Goal: Use online tool/utility: Utilize a website feature to perform a specific function

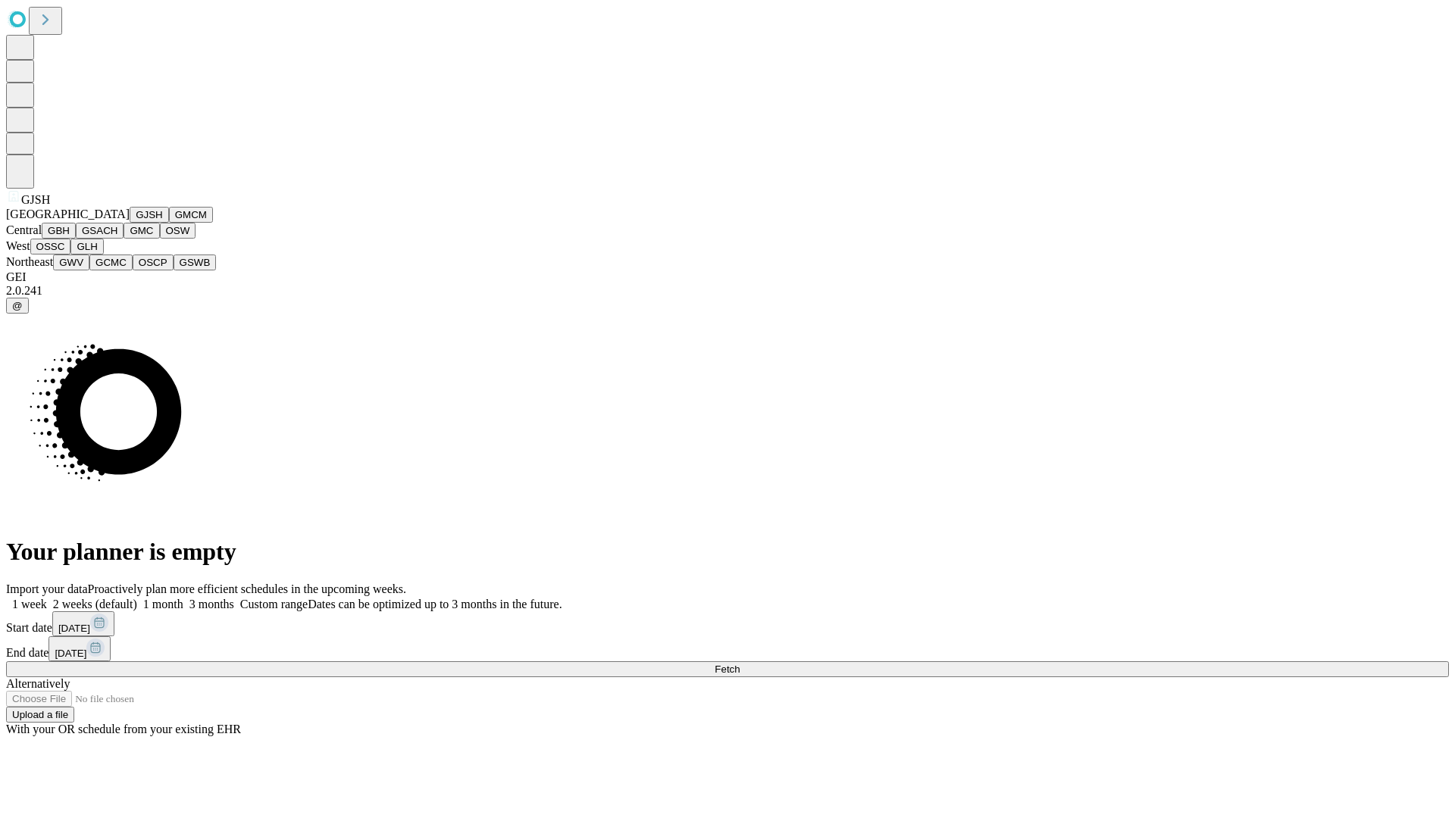
click at [130, 223] on button "GJSH" at bounding box center [149, 215] width 39 height 16
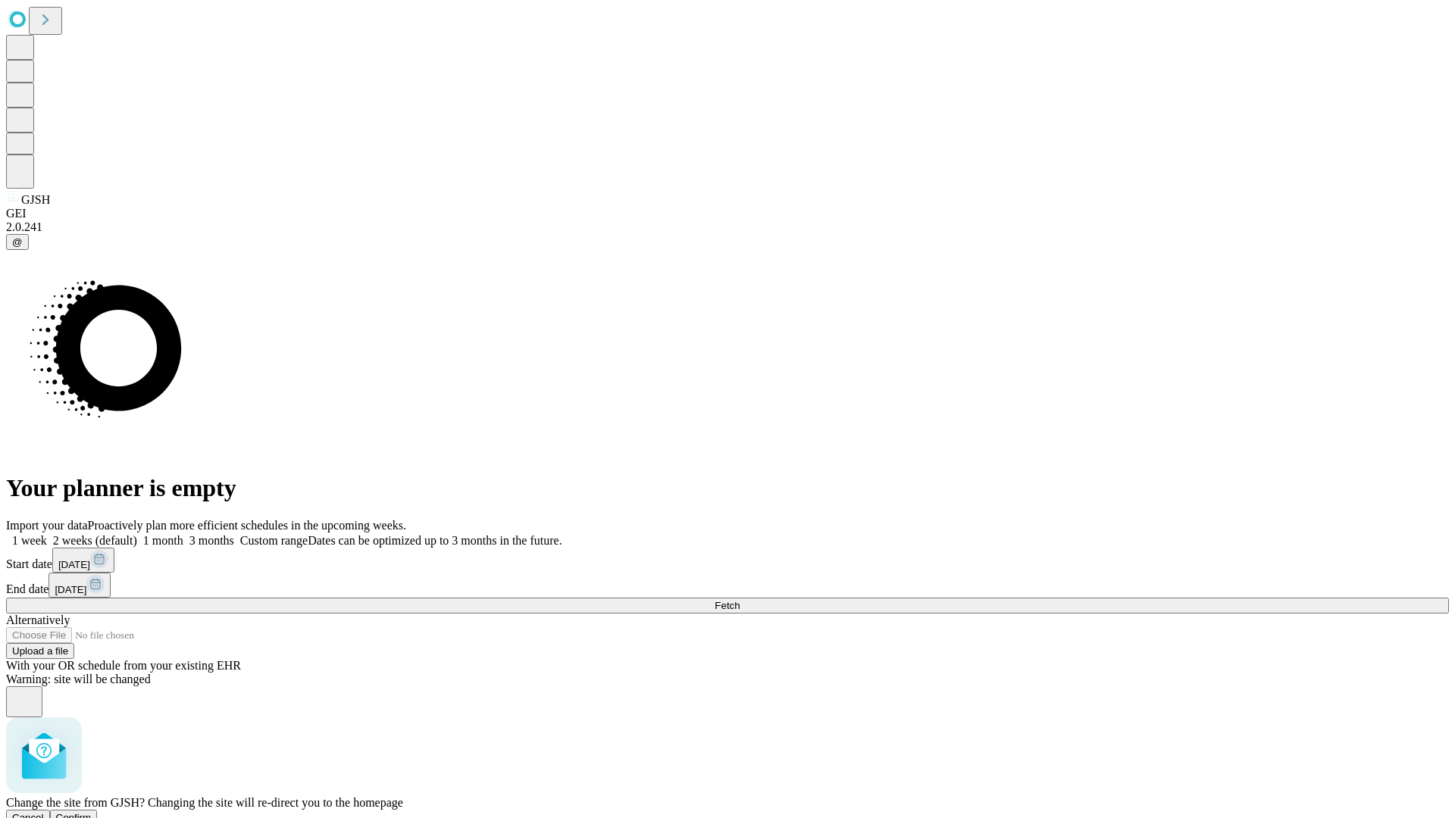
click at [92, 812] on span "Confirm" at bounding box center [74, 817] width 36 height 11
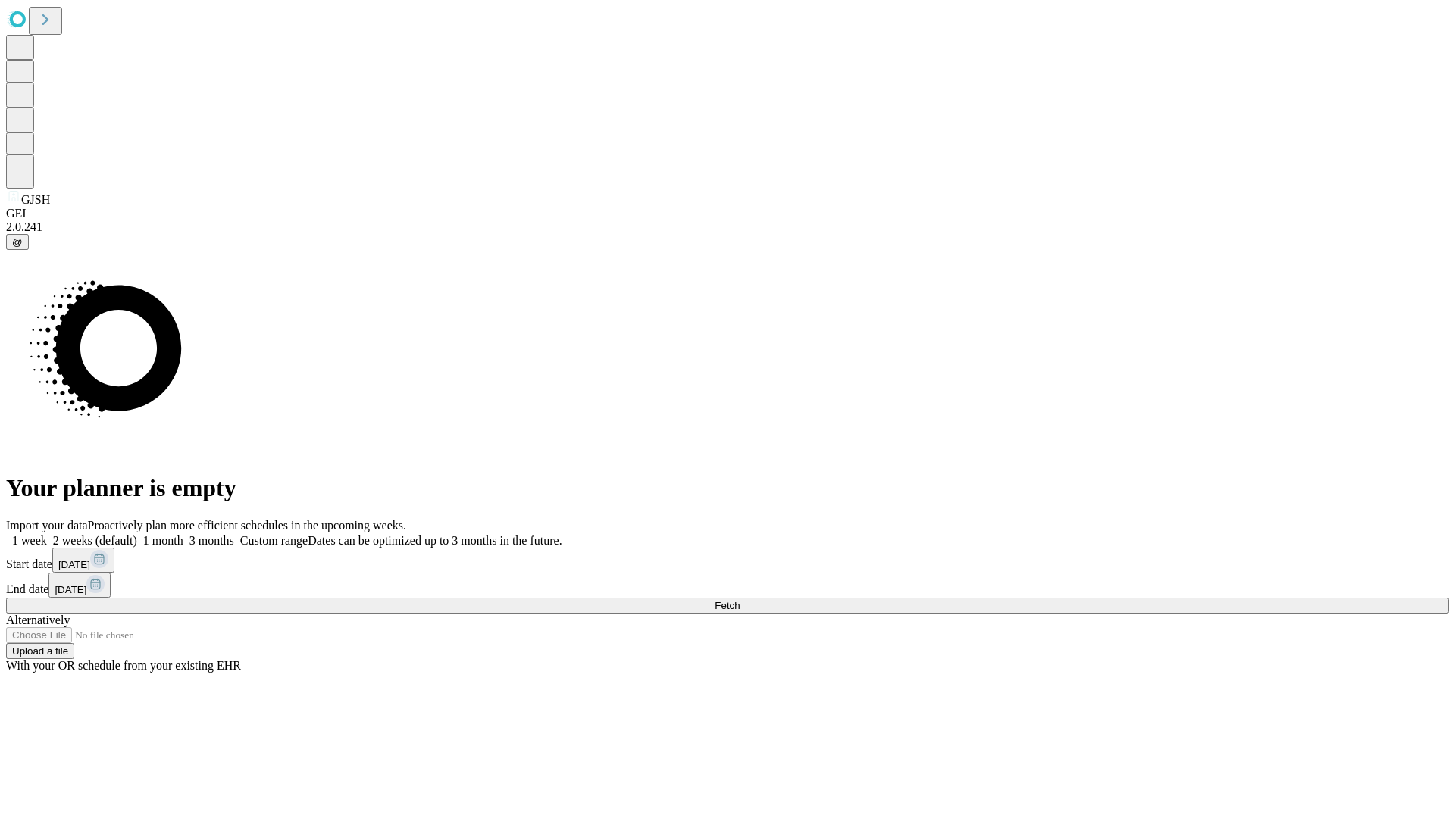
click at [183, 534] on label "1 month" at bounding box center [160, 540] width 46 height 13
click at [740, 600] on span "Fetch" at bounding box center [727, 605] width 25 height 11
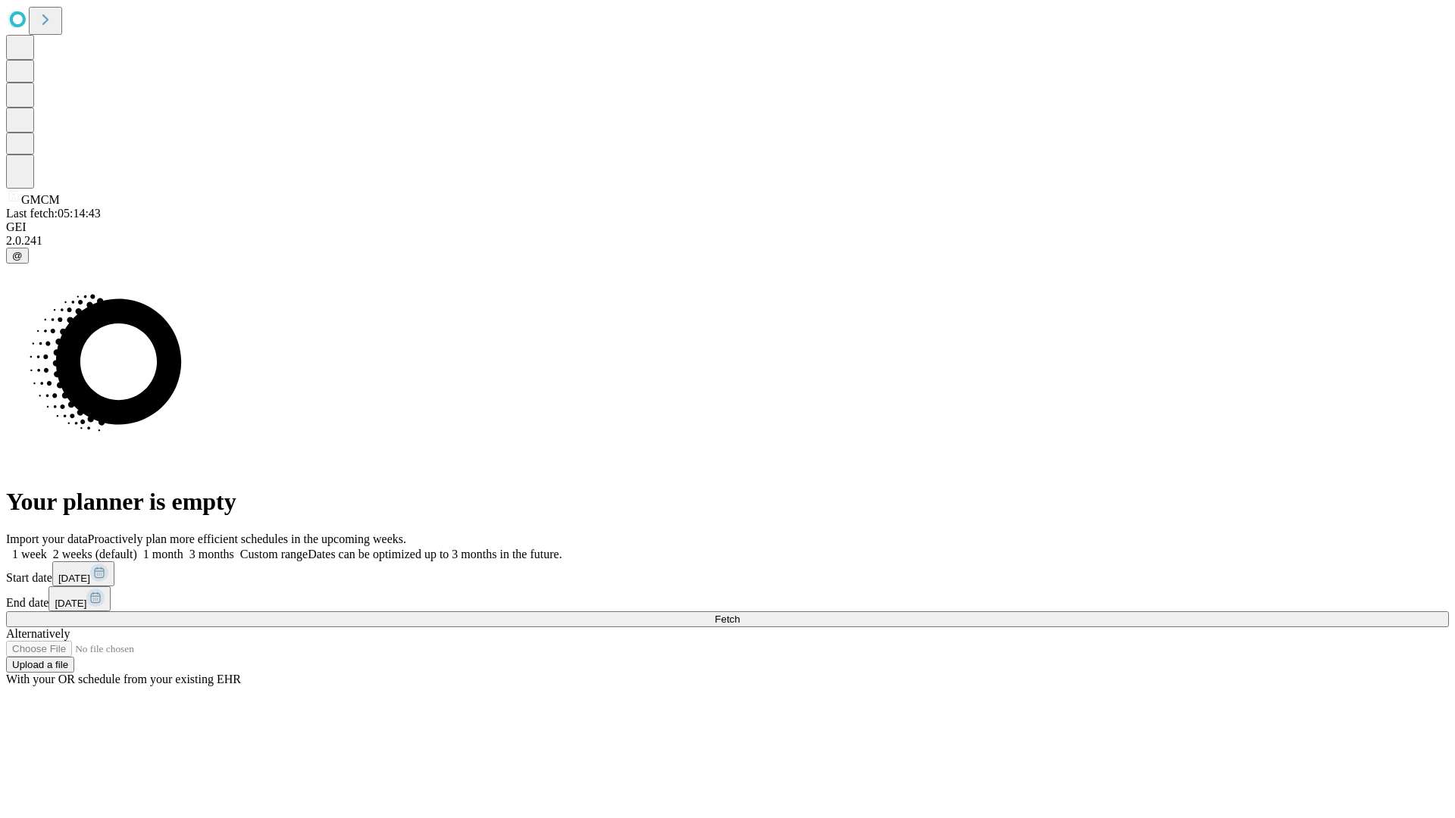
click at [183, 548] on label "1 month" at bounding box center [160, 554] width 46 height 13
click at [740, 614] on span "Fetch" at bounding box center [727, 619] width 25 height 11
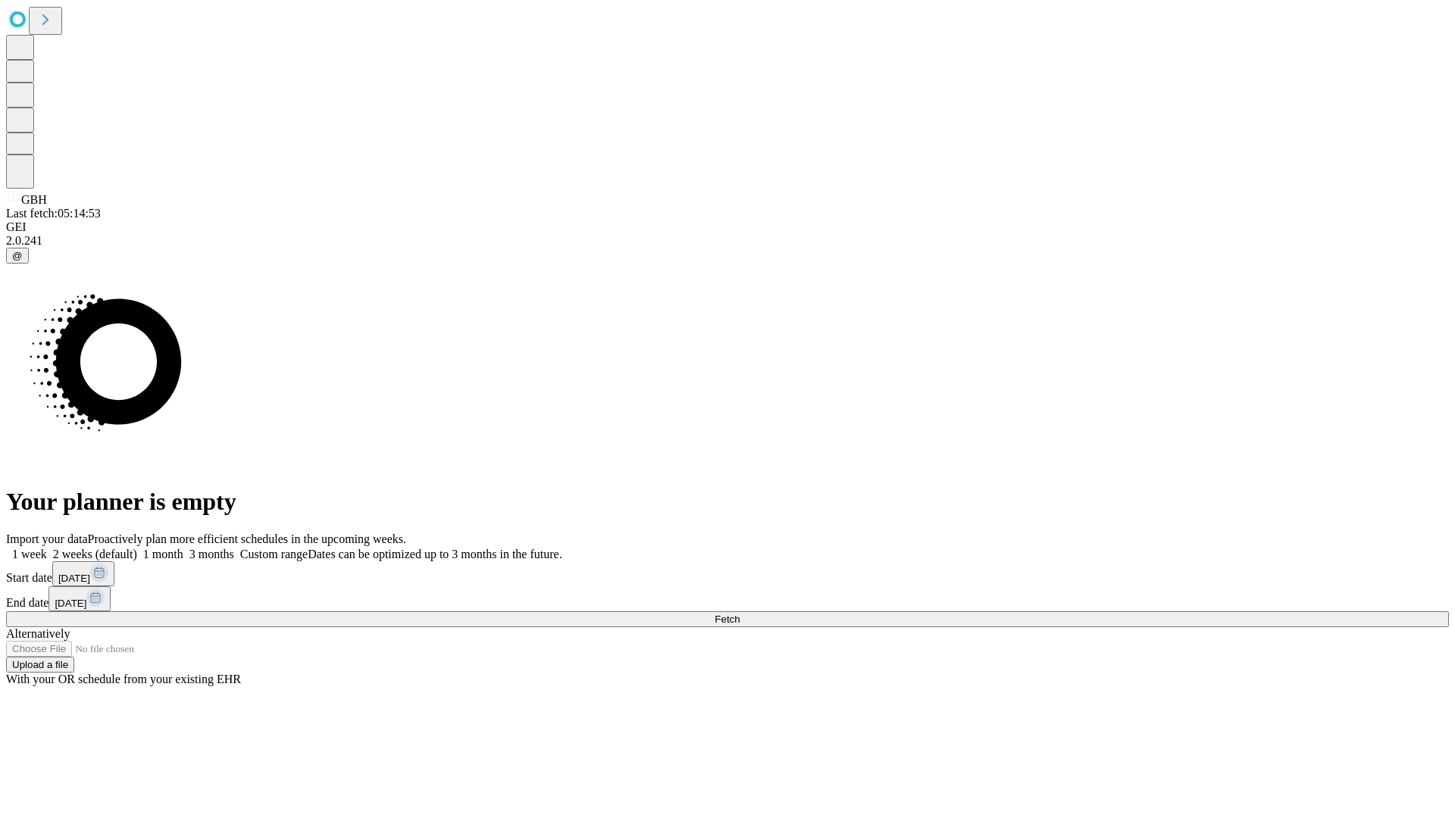
click at [183, 548] on label "1 month" at bounding box center [160, 554] width 46 height 13
click at [740, 614] on span "Fetch" at bounding box center [727, 619] width 25 height 11
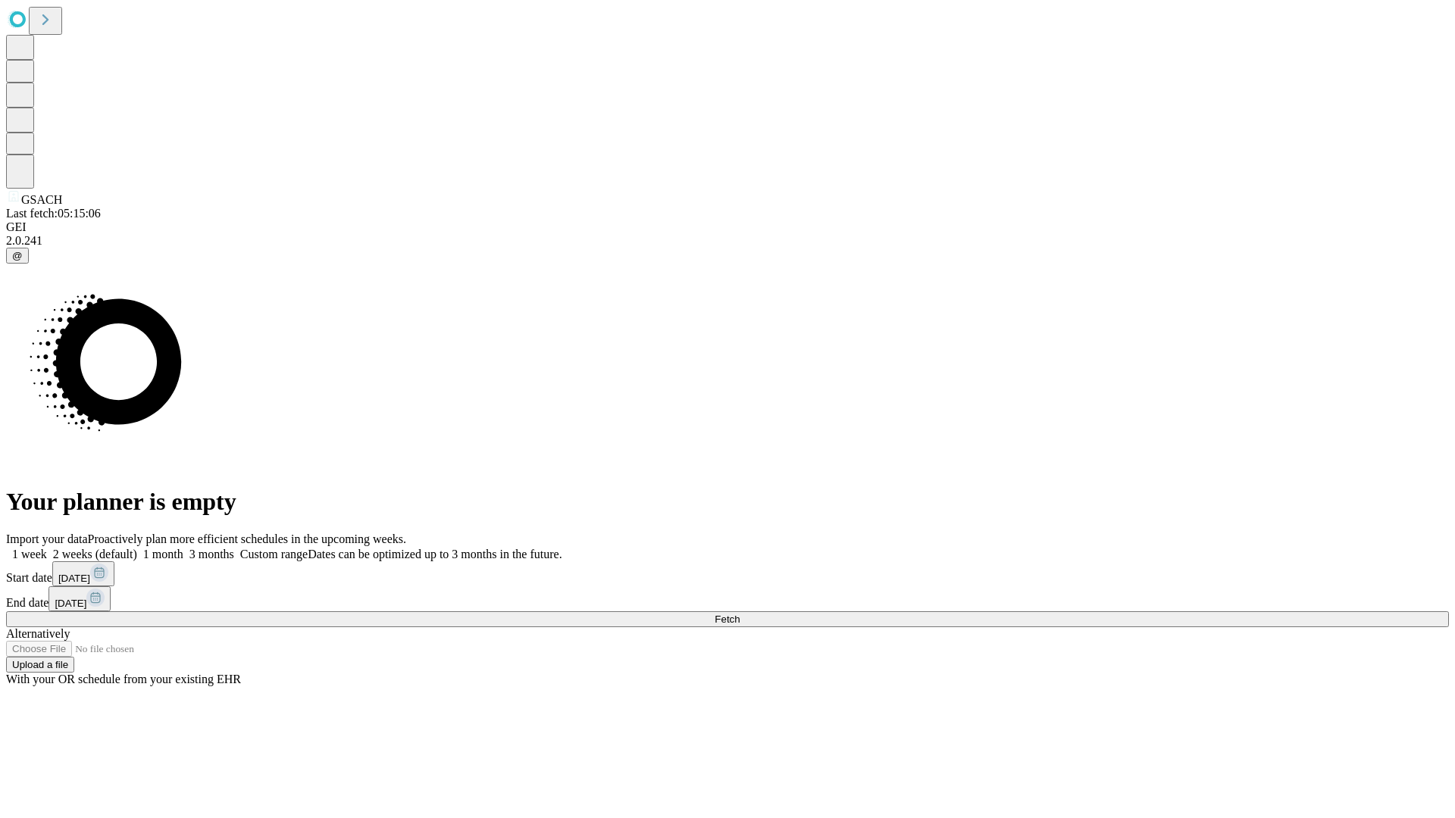
click at [183, 548] on label "1 month" at bounding box center [160, 554] width 46 height 13
click at [740, 614] on span "Fetch" at bounding box center [727, 619] width 25 height 11
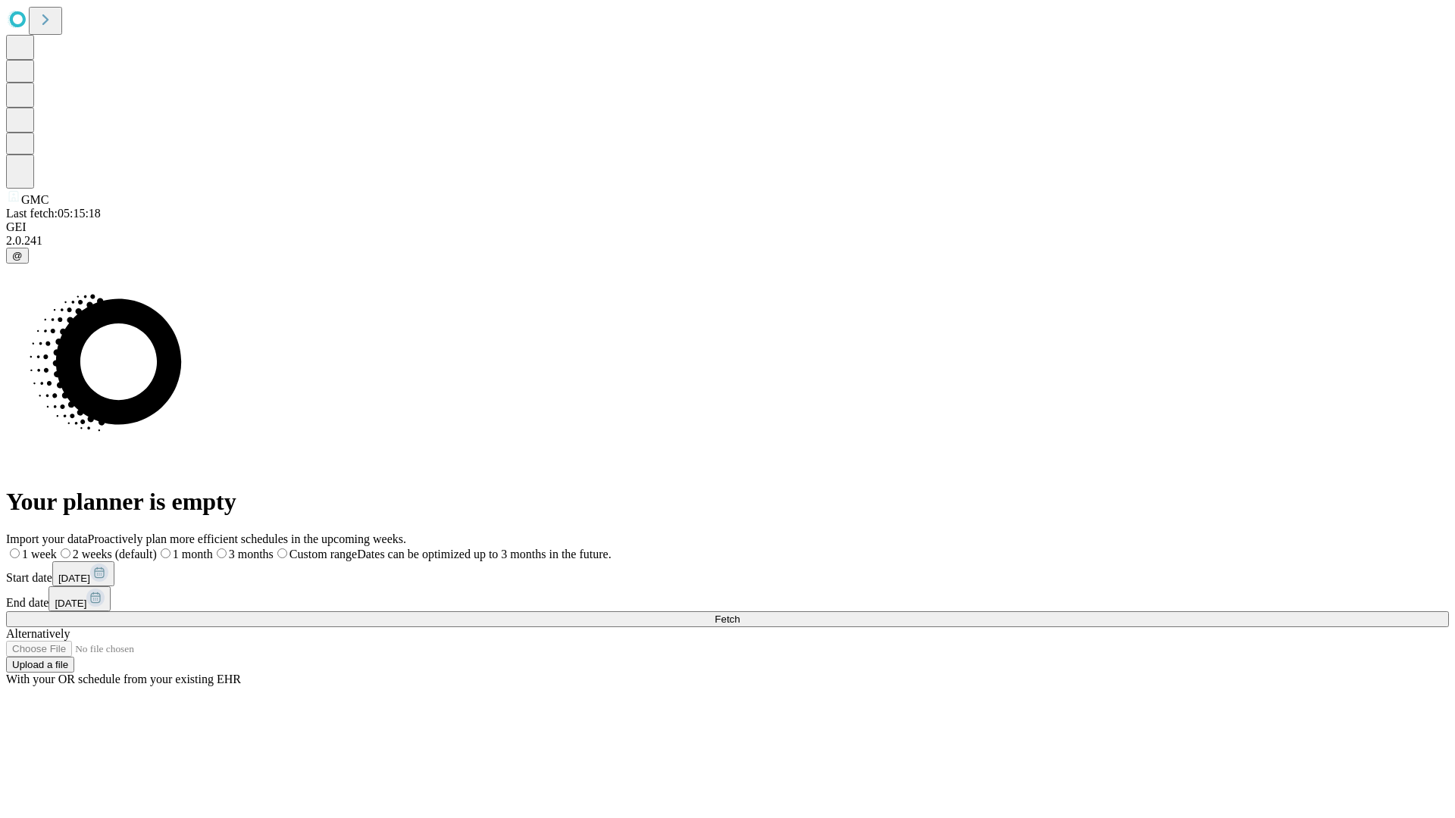
click at [213, 548] on label "1 month" at bounding box center [185, 554] width 56 height 13
click at [740, 614] on span "Fetch" at bounding box center [727, 619] width 25 height 11
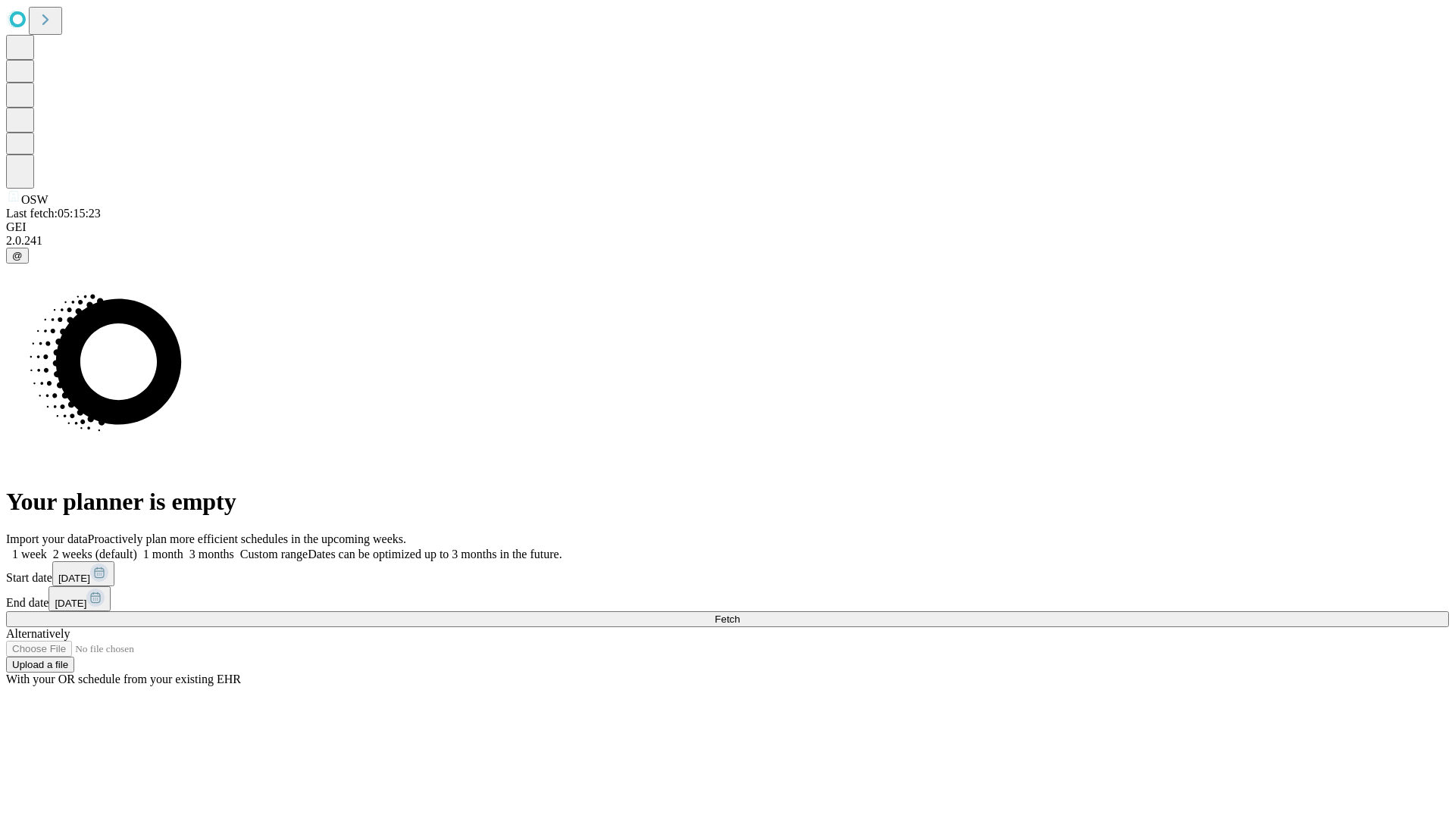
click at [183, 548] on label "1 month" at bounding box center [160, 554] width 46 height 13
click at [740, 614] on span "Fetch" at bounding box center [727, 619] width 25 height 11
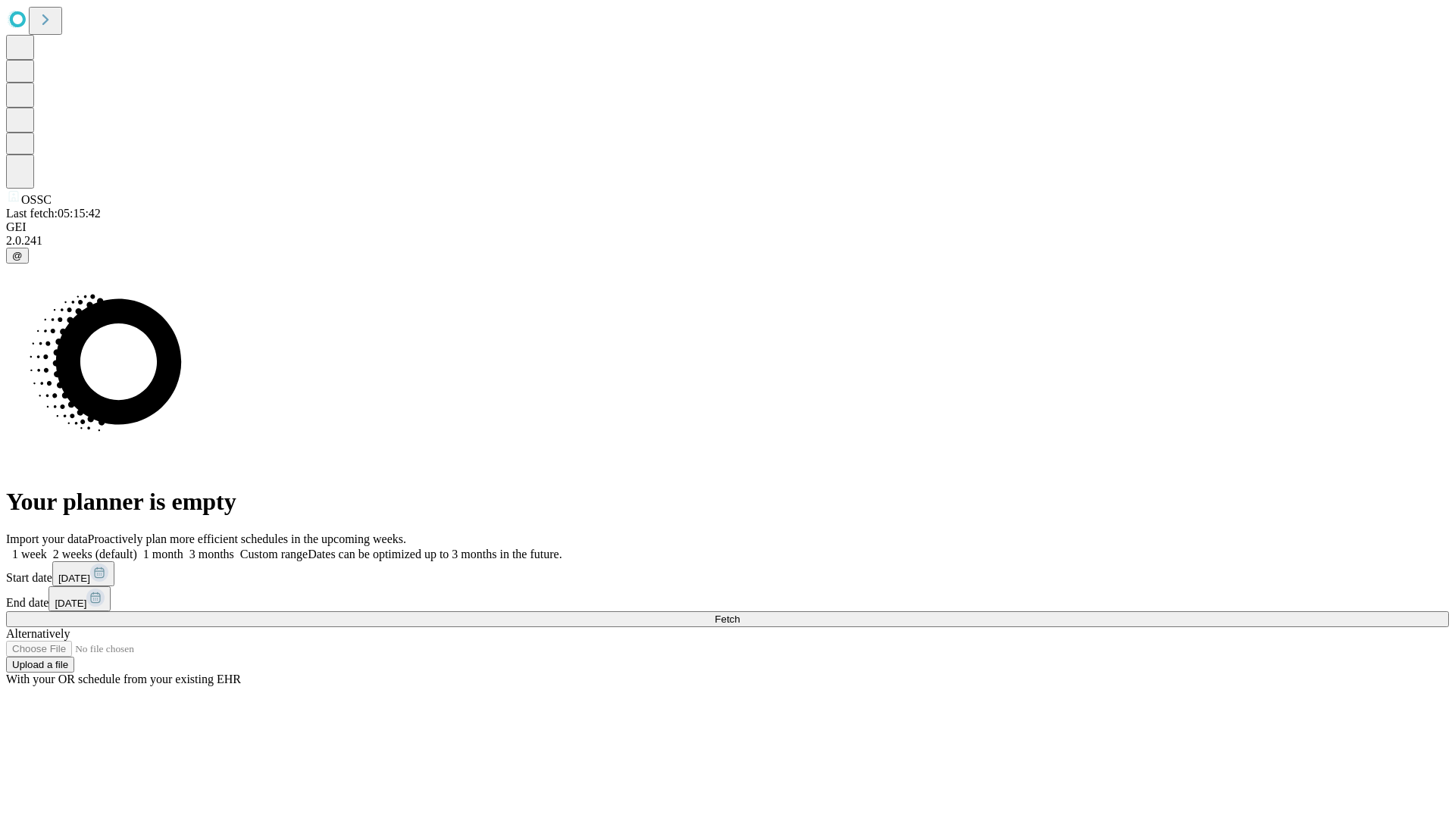
click at [183, 548] on label "1 month" at bounding box center [160, 554] width 46 height 13
click at [740, 614] on span "Fetch" at bounding box center [727, 619] width 25 height 11
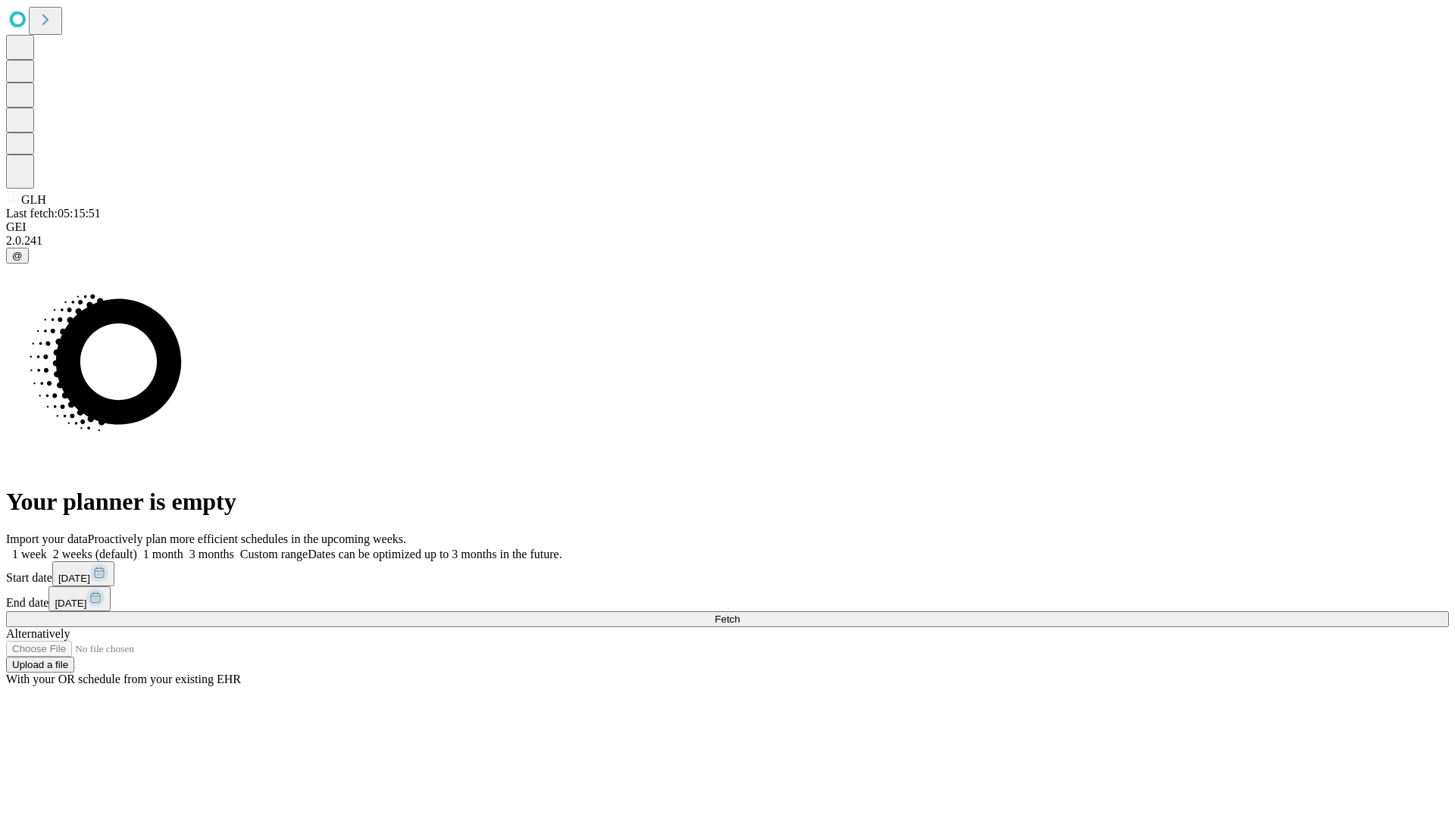
click at [183, 548] on label "1 month" at bounding box center [160, 554] width 46 height 13
click at [740, 614] on span "Fetch" at bounding box center [727, 619] width 25 height 11
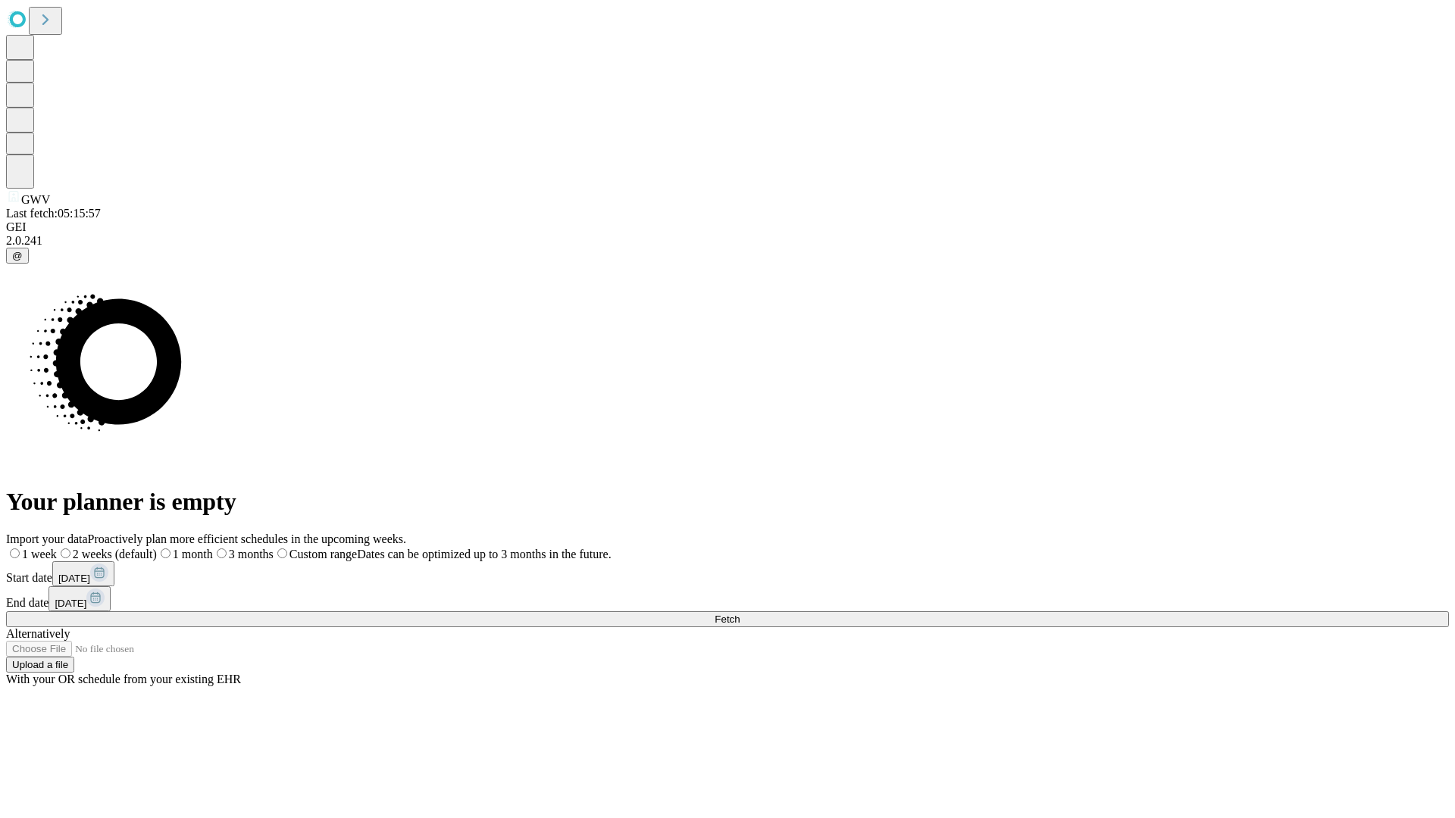
click at [213, 548] on label "1 month" at bounding box center [185, 554] width 56 height 13
click at [740, 614] on span "Fetch" at bounding box center [727, 619] width 25 height 11
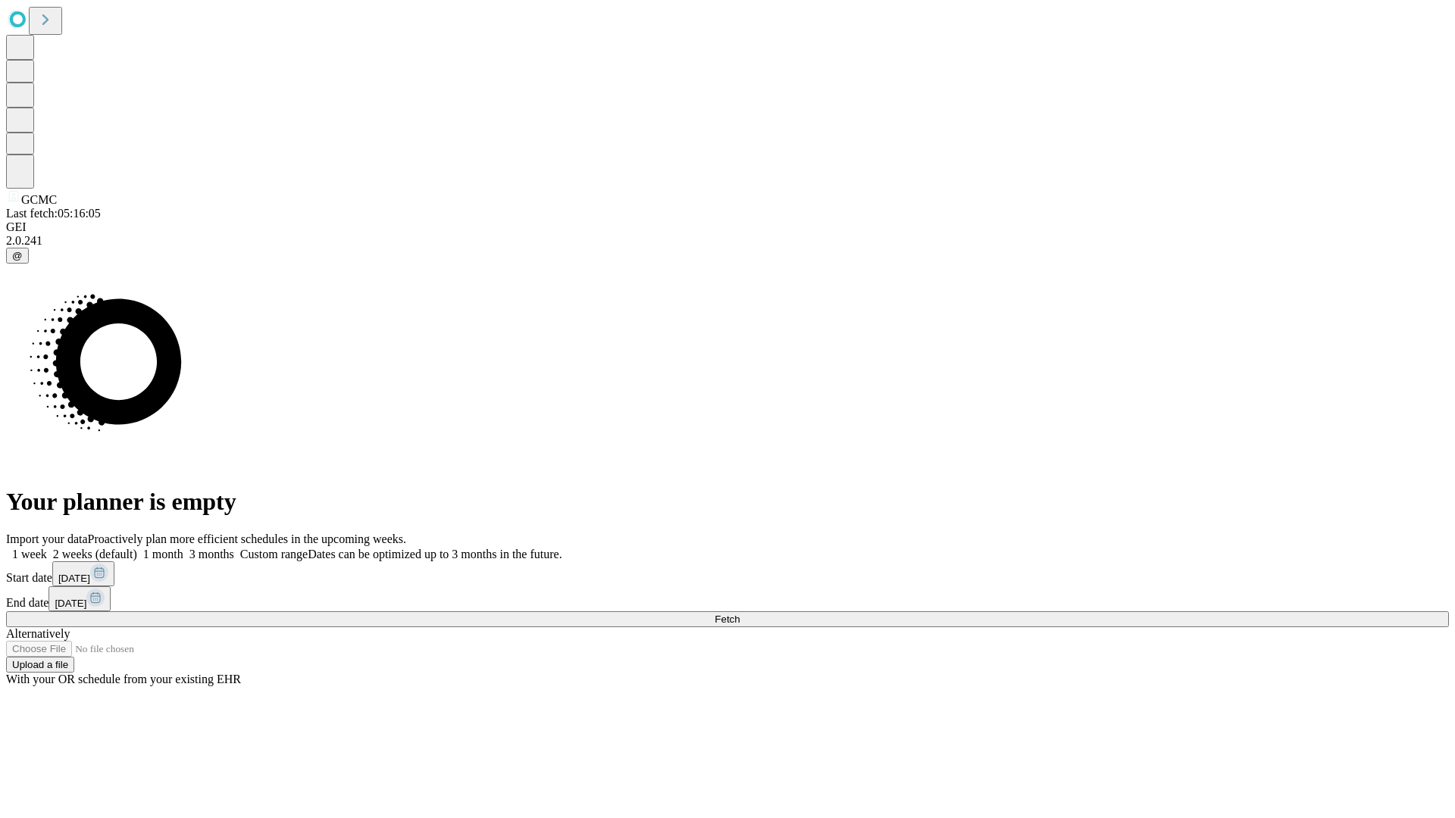
click at [740, 614] on span "Fetch" at bounding box center [727, 619] width 25 height 11
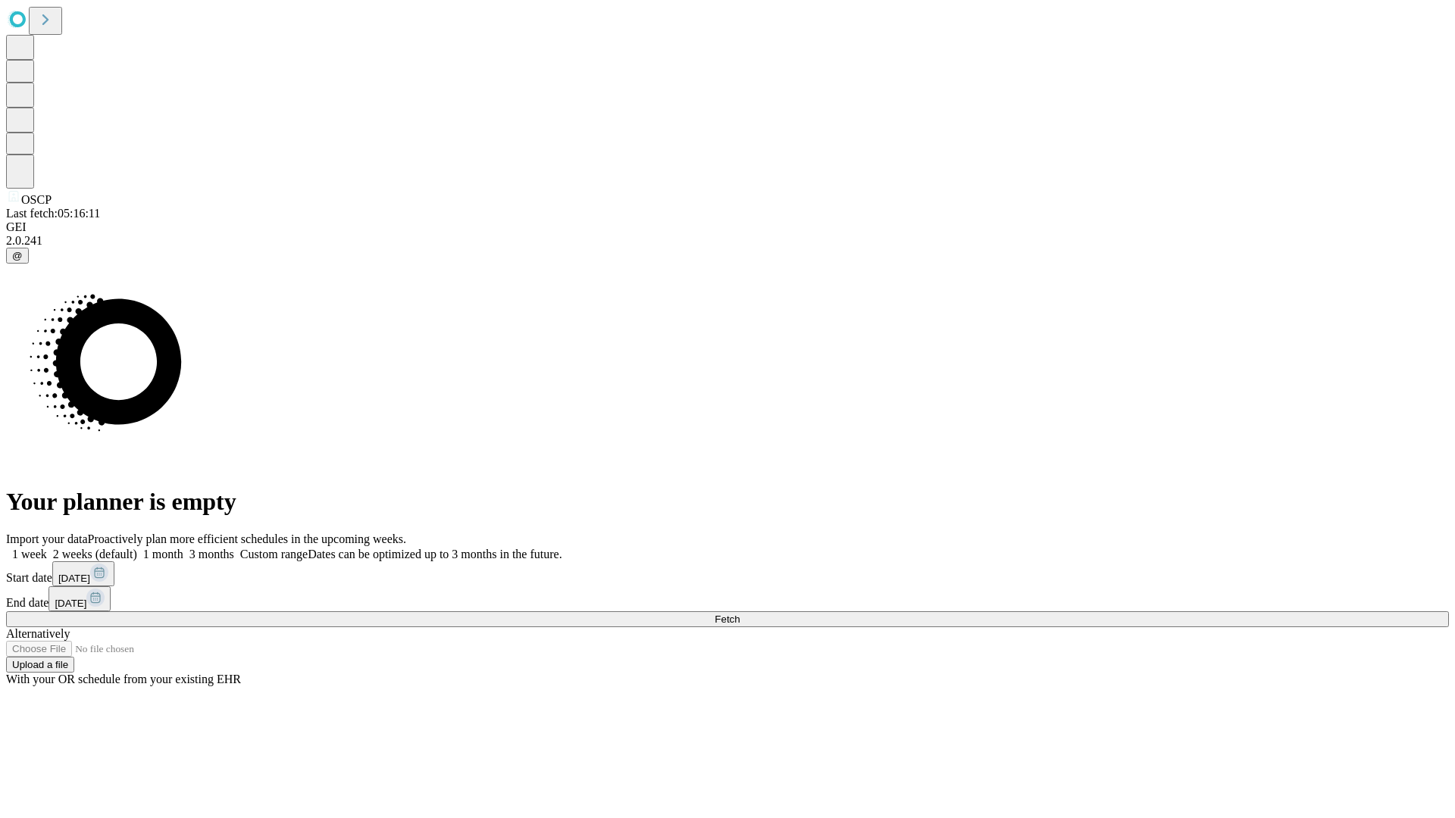
click at [183, 548] on label "1 month" at bounding box center [160, 554] width 46 height 13
click at [740, 614] on span "Fetch" at bounding box center [727, 619] width 25 height 11
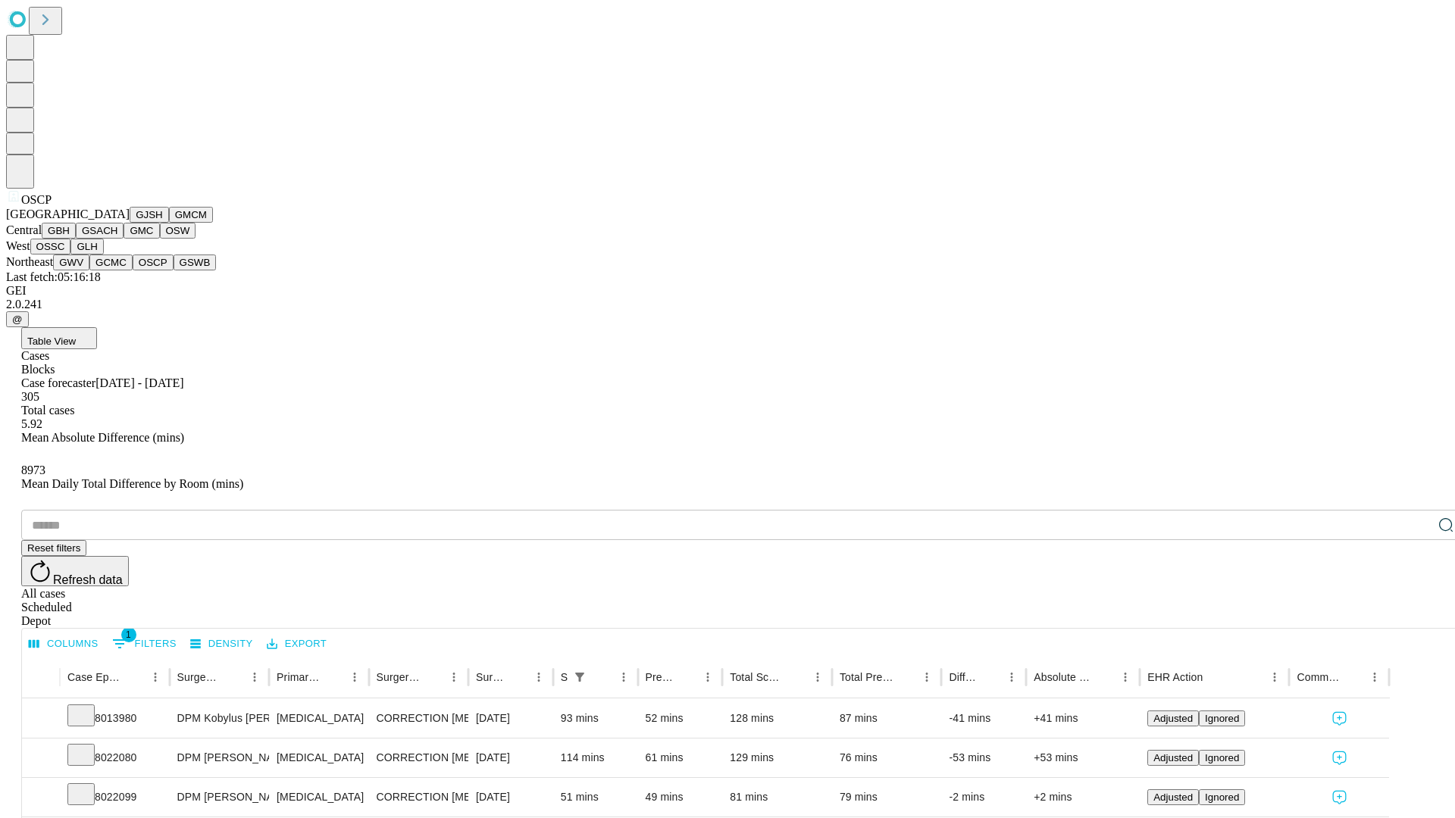
click at [174, 271] on button "GSWB" at bounding box center [195, 263] width 43 height 16
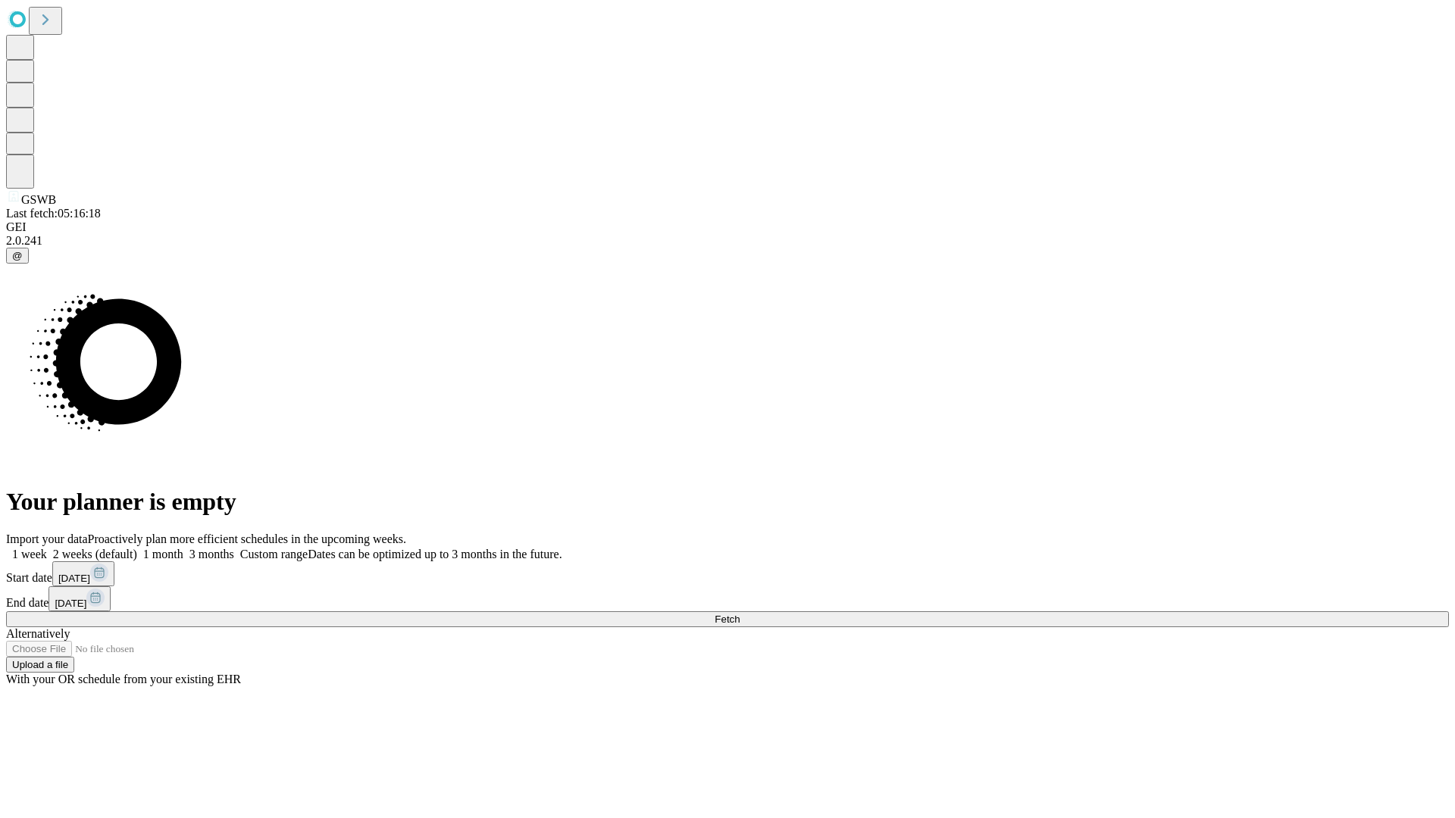
click at [183, 548] on label "1 month" at bounding box center [160, 554] width 46 height 13
click at [740, 614] on span "Fetch" at bounding box center [727, 619] width 25 height 11
